Goal: Task Accomplishment & Management: Manage account settings

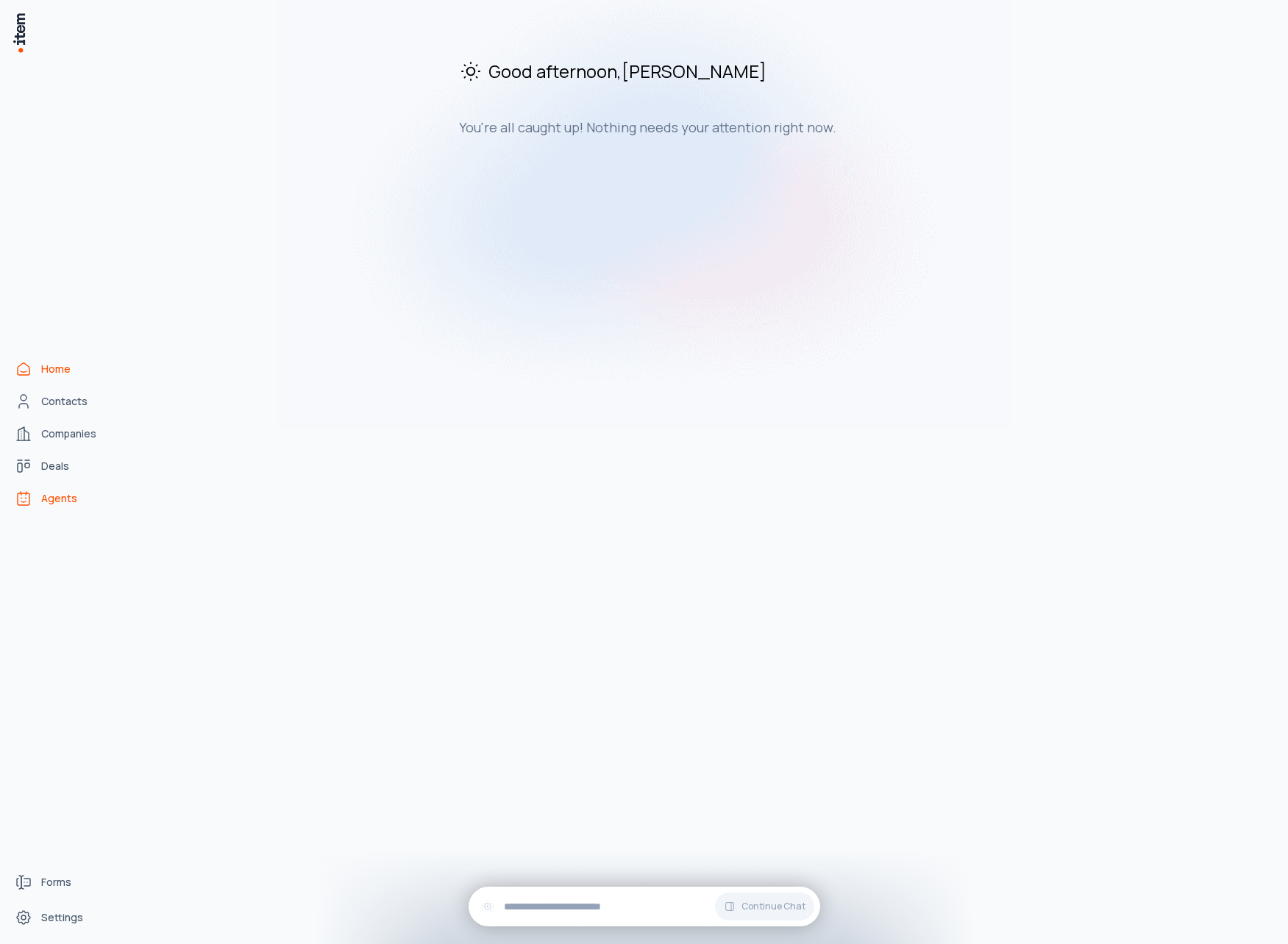
click at [24, 502] on icon "Agents" at bounding box center [23, 501] width 4 height 1
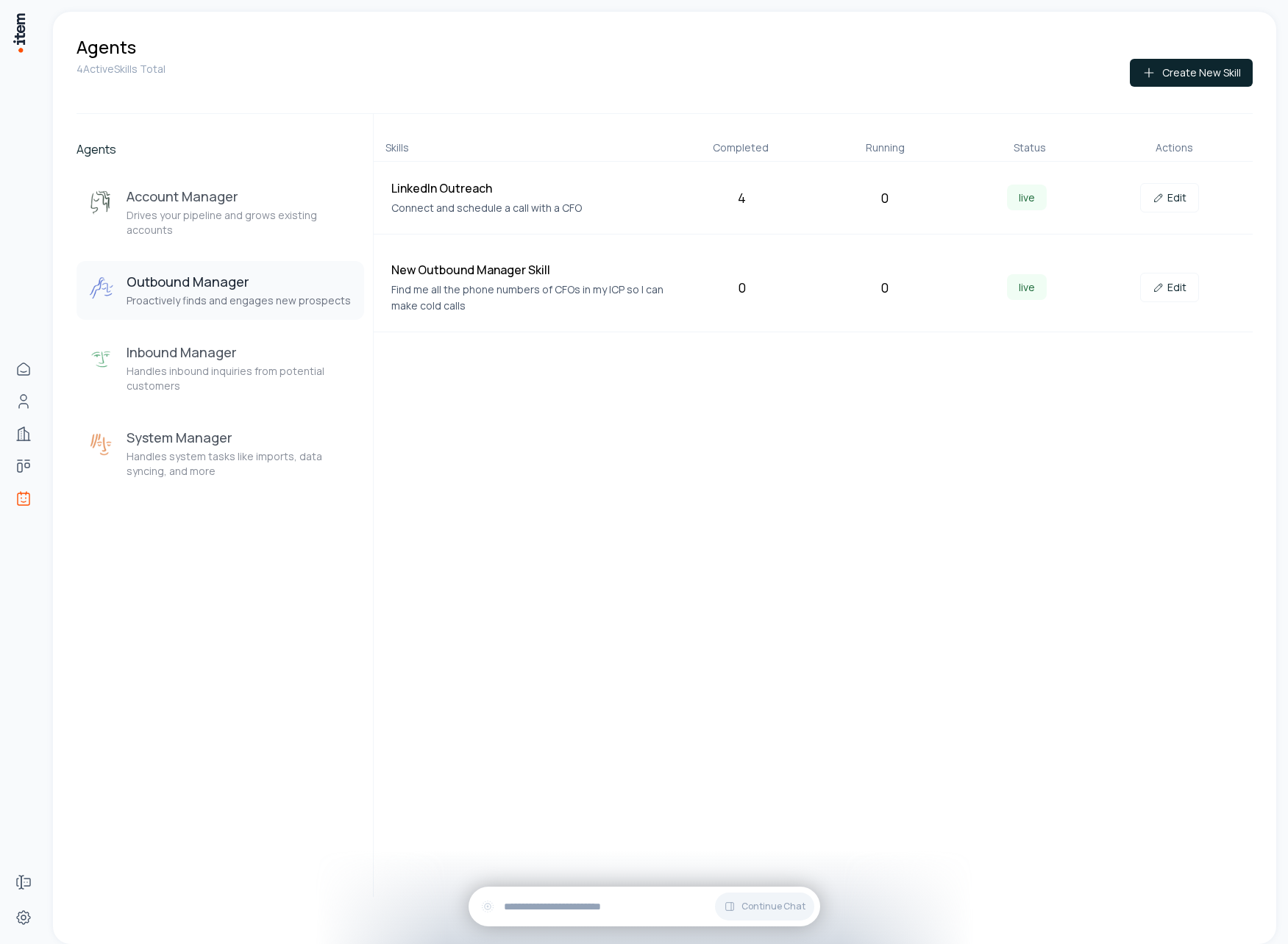
click at [735, 193] on div "4" at bounding box center [742, 197] width 131 height 20
click at [426, 192] on h4 "LinkedIn Outreach" at bounding box center [528, 189] width 274 height 18
click at [1034, 188] on span "live" at bounding box center [1027, 197] width 40 height 26
click at [1034, 190] on span "live" at bounding box center [1027, 197] width 40 height 26
click at [1181, 201] on link "Edit" at bounding box center [1169, 197] width 58 height 29
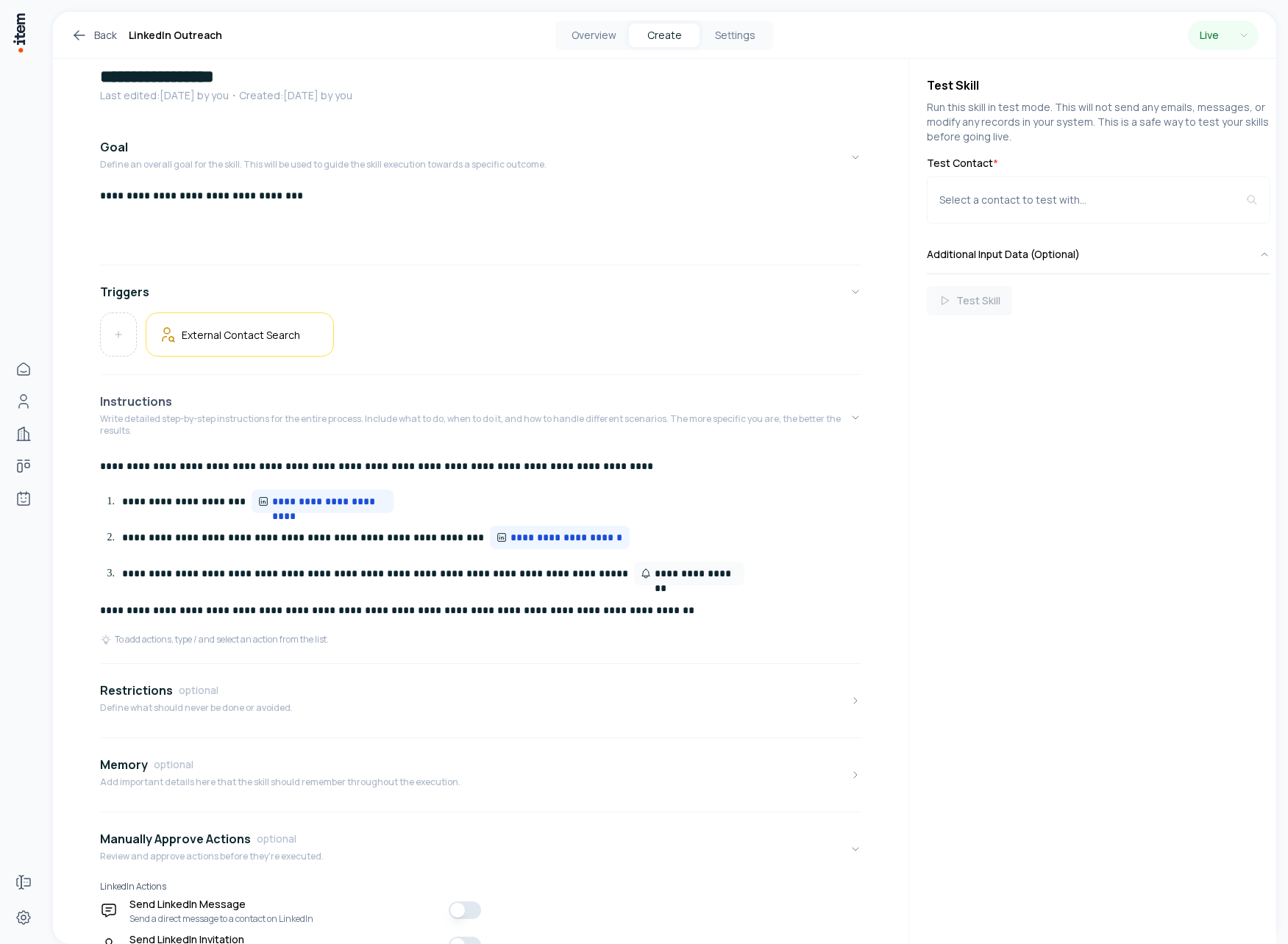
scroll to position [116, 0]
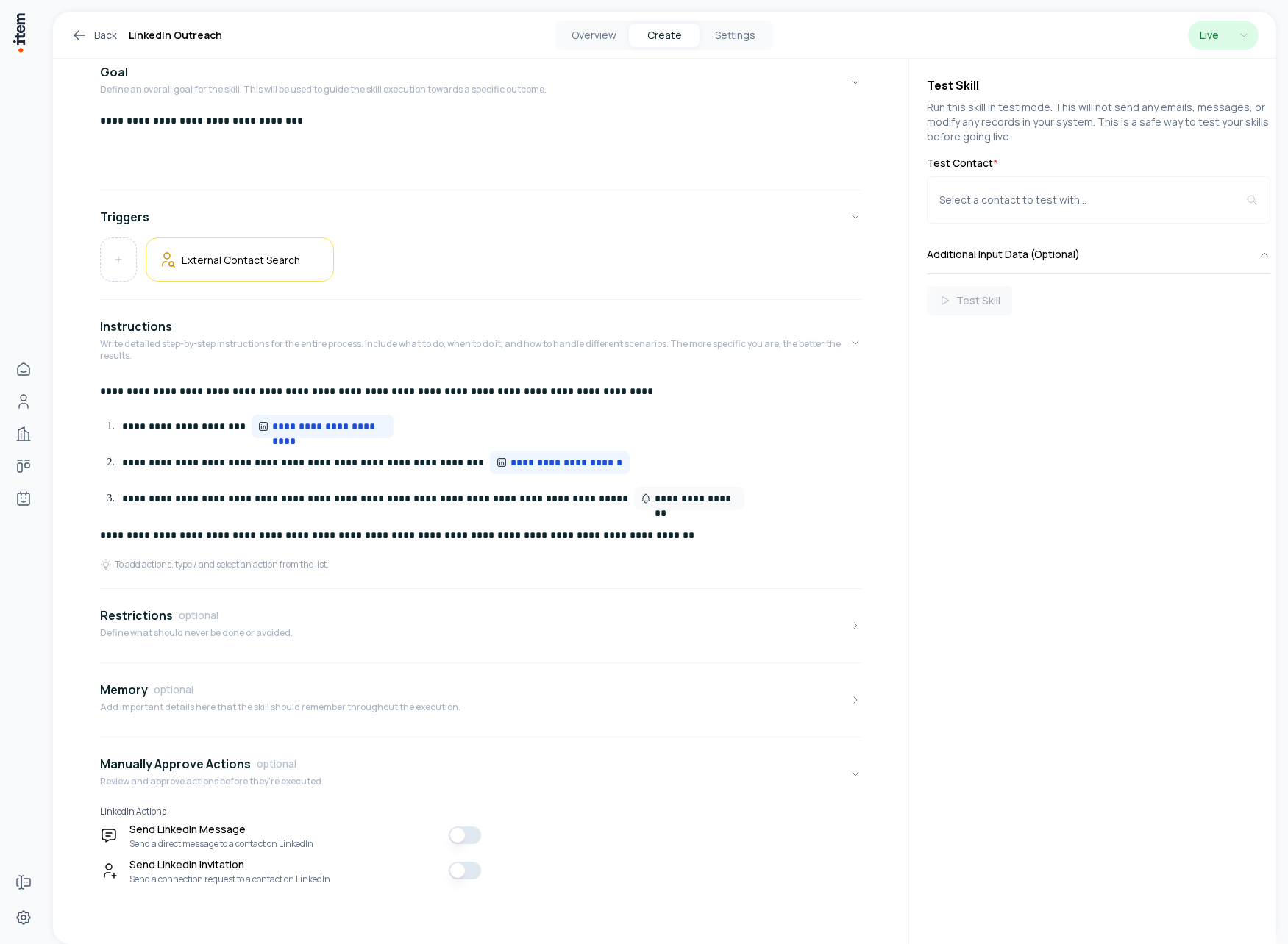
click at [1254, 25] on html "**********" at bounding box center [644, 472] width 1288 height 944
click at [1247, 28] on html "**********" at bounding box center [644, 472] width 1288 height 944
click at [729, 38] on button "Settings" at bounding box center [735, 35] width 71 height 24
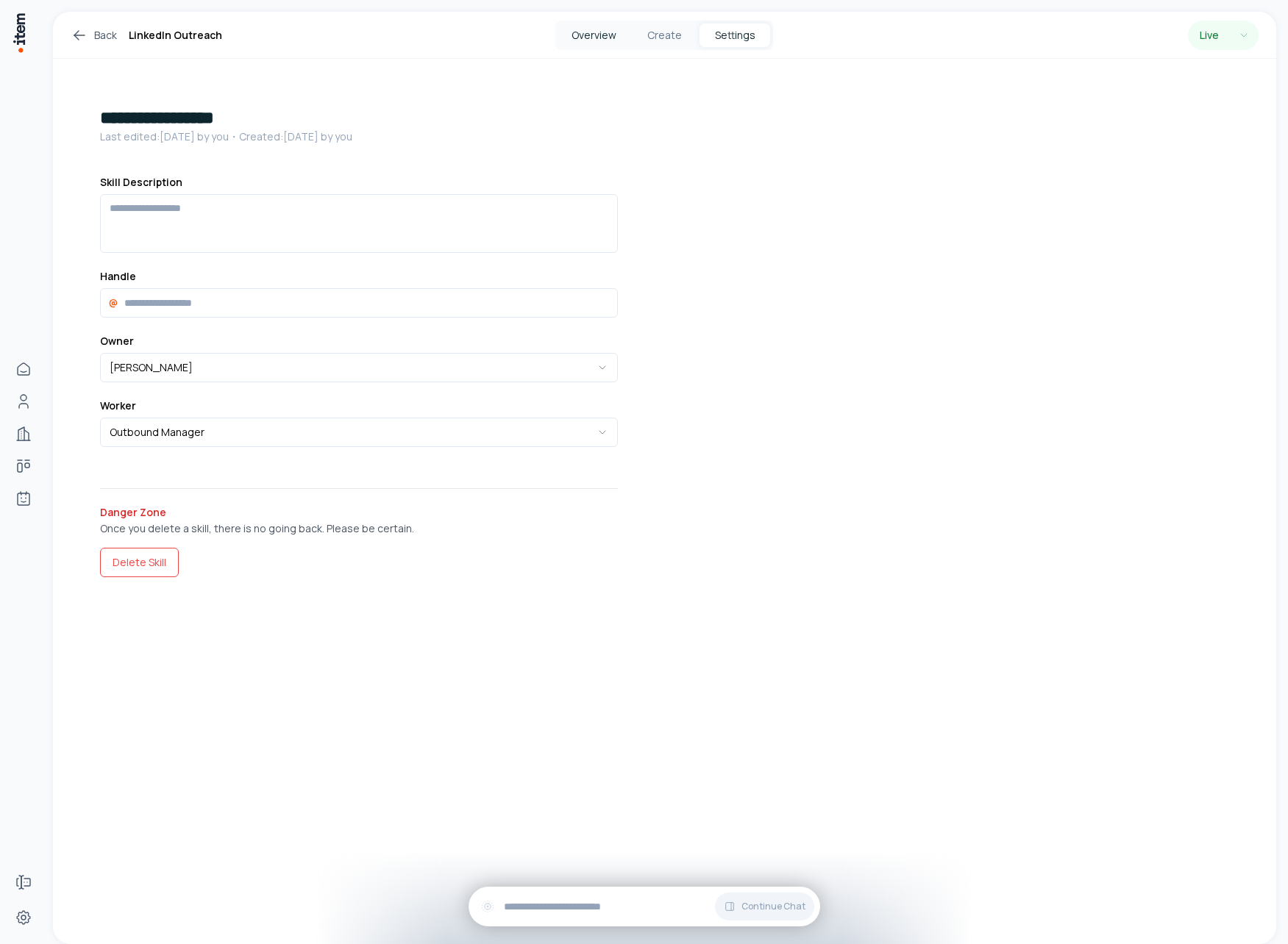
click at [594, 39] on button "Overview" at bounding box center [594, 35] width 71 height 24
